Goal: Information Seeking & Learning: Learn about a topic

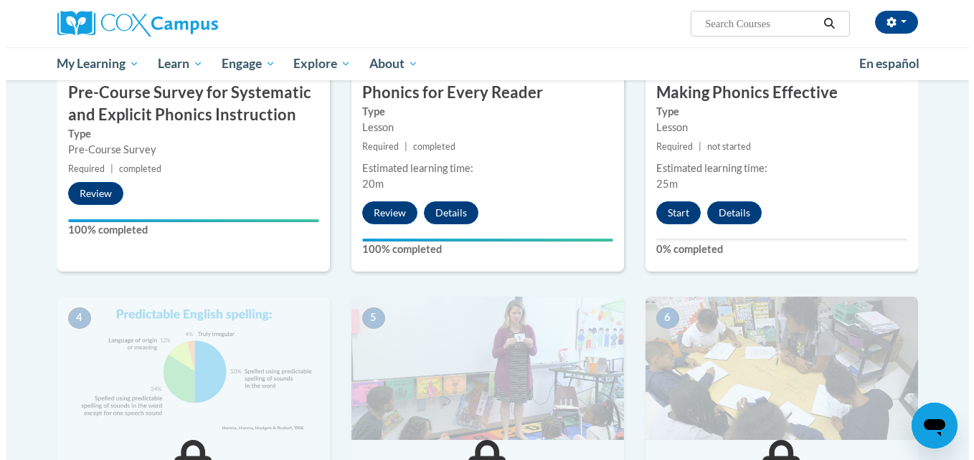
scroll to position [433, 0]
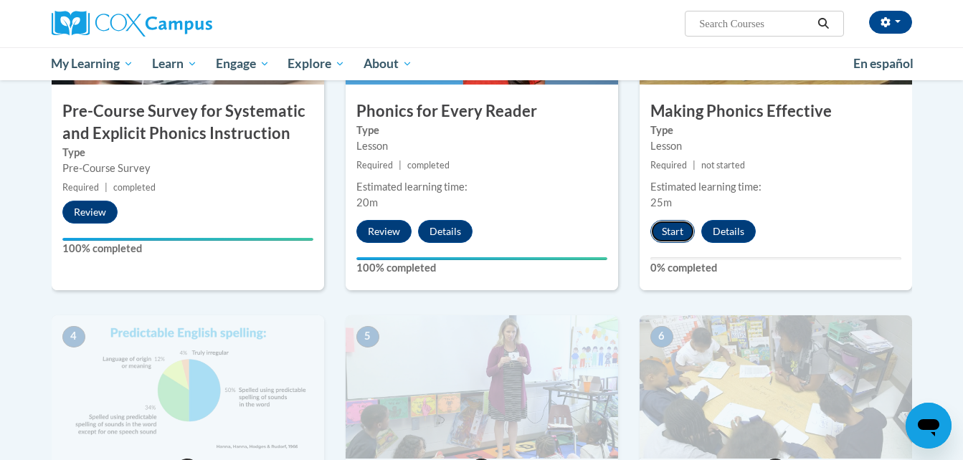
click at [672, 230] on button "Start" at bounding box center [672, 231] width 44 height 23
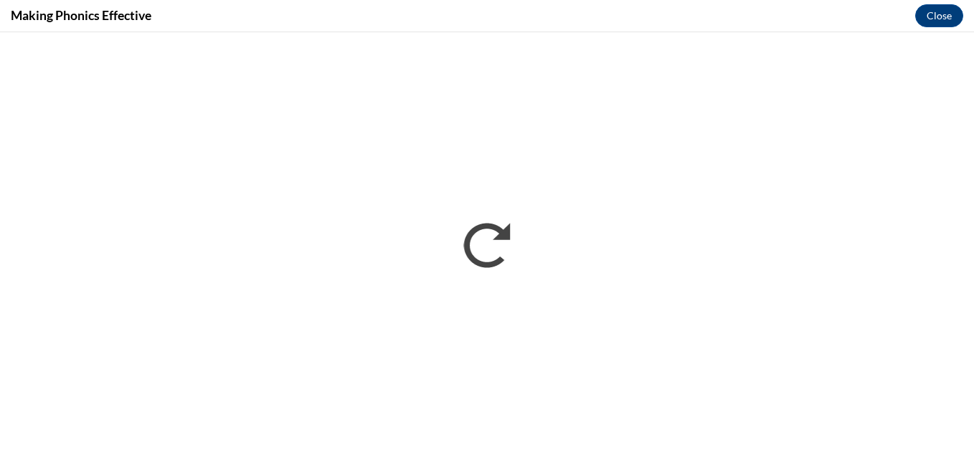
scroll to position [0, 0]
